Goal: Information Seeking & Learning: Check status

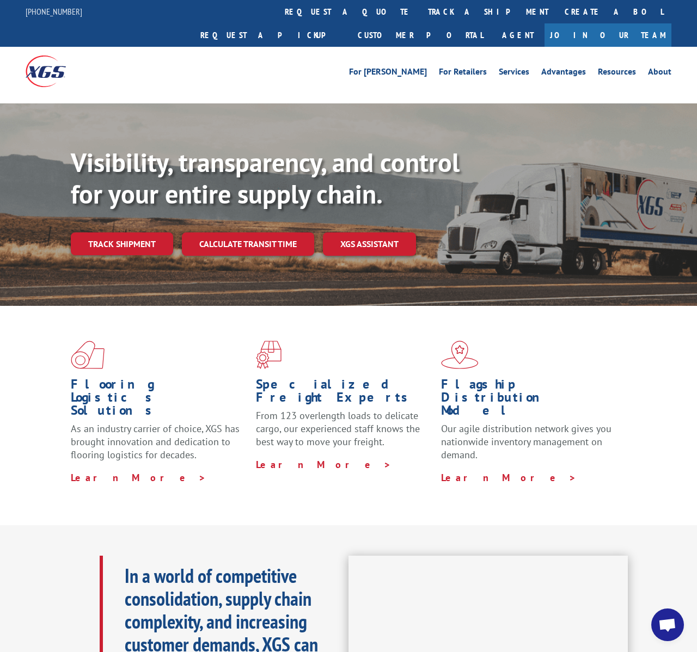
click at [420, 14] on link "track a shipment" at bounding box center [488, 11] width 137 height 23
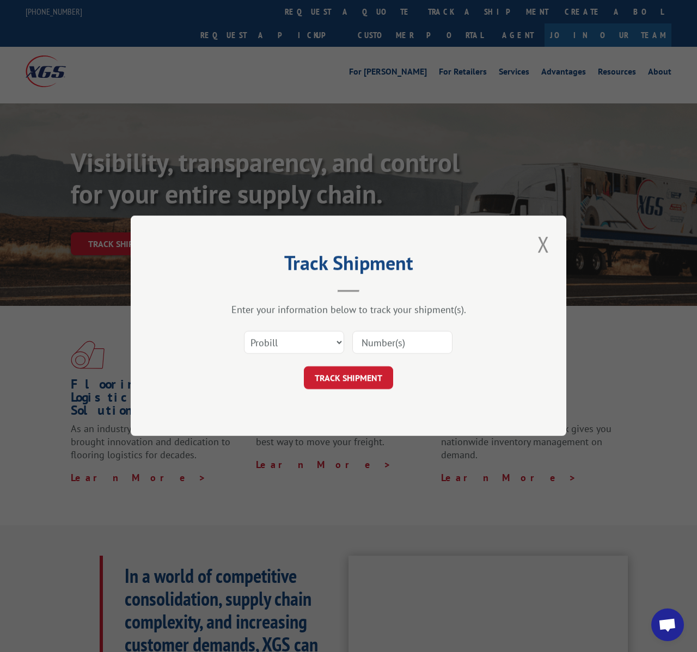
click at [404, 345] on input at bounding box center [402, 343] width 100 height 23
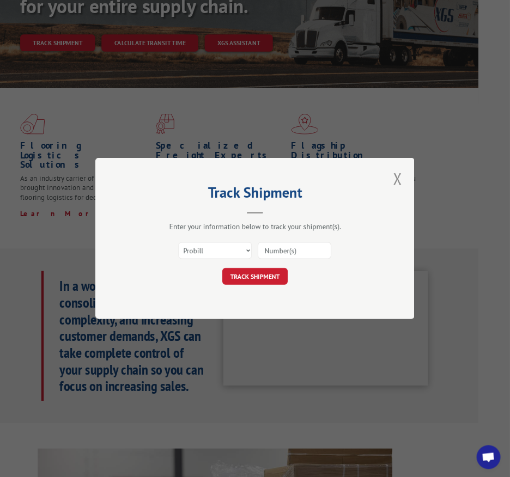
scroll to position [174, 0]
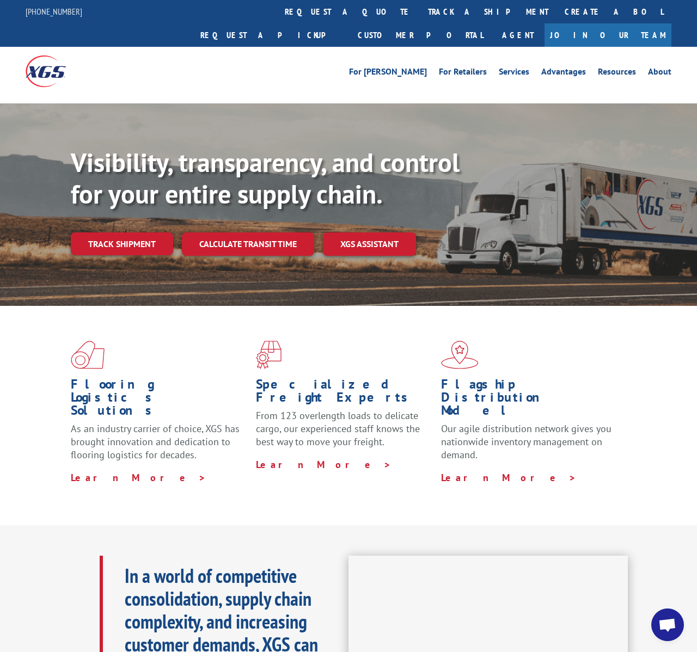
click at [420, 16] on link "track a shipment" at bounding box center [488, 11] width 137 height 23
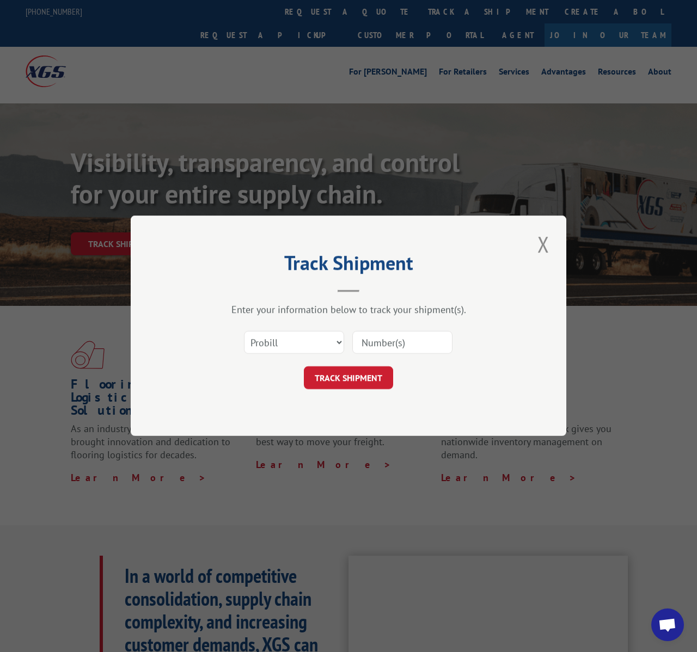
click at [409, 344] on input at bounding box center [402, 343] width 100 height 23
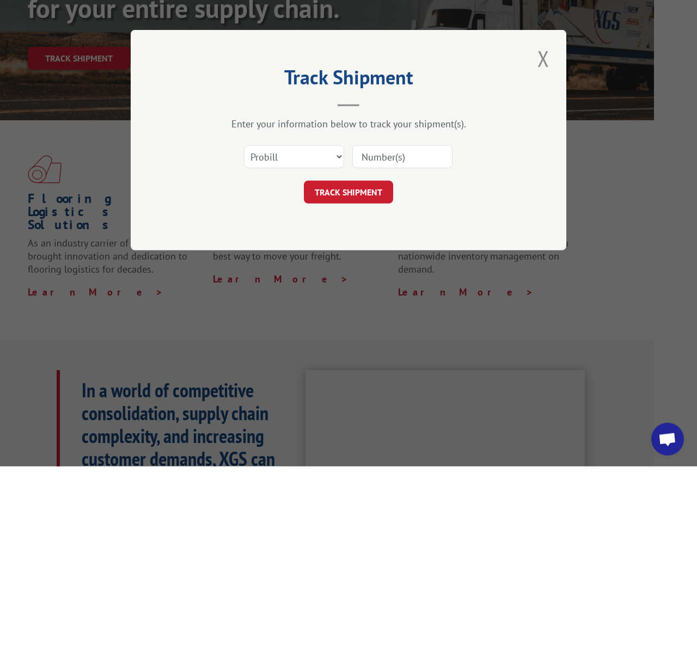
click at [388, 332] on input at bounding box center [402, 343] width 100 height 23
paste input "17156205"
type input "17156205"
click at [369, 367] on button "TRACK SHIPMENT" at bounding box center [348, 378] width 89 height 23
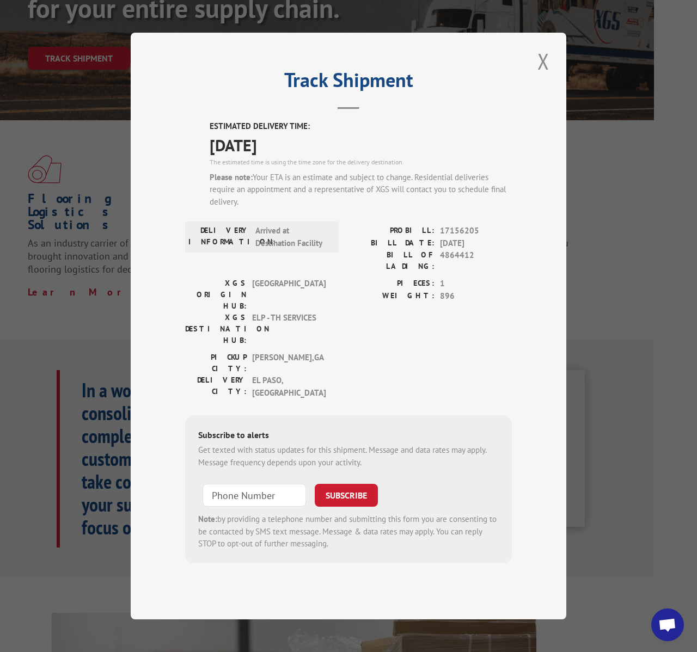
click at [248, 484] on input at bounding box center [254, 495] width 103 height 23
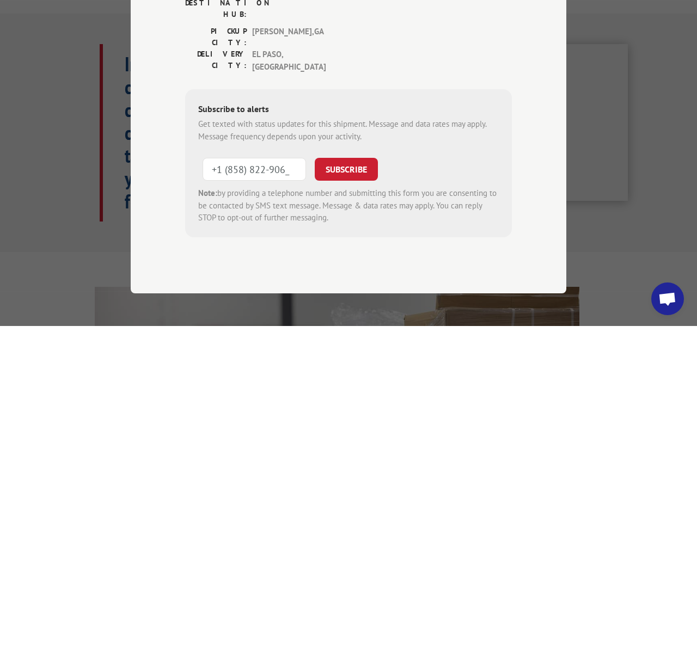
type input "[PHONE_NUMBER]"
click at [364, 484] on button "SUBSCRIBE" at bounding box center [346, 495] width 63 height 23
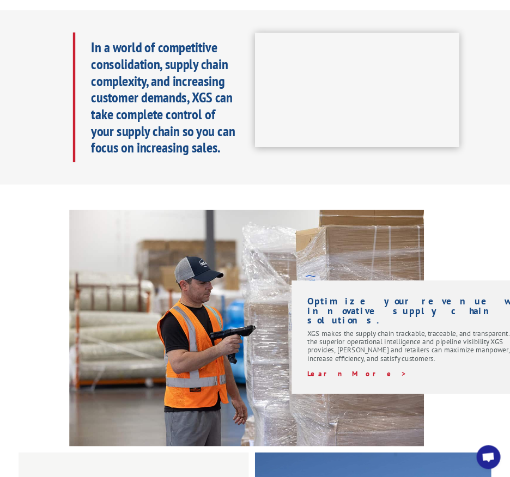
scroll to position [500, 0]
